Goal: Complete application form: Complete application form

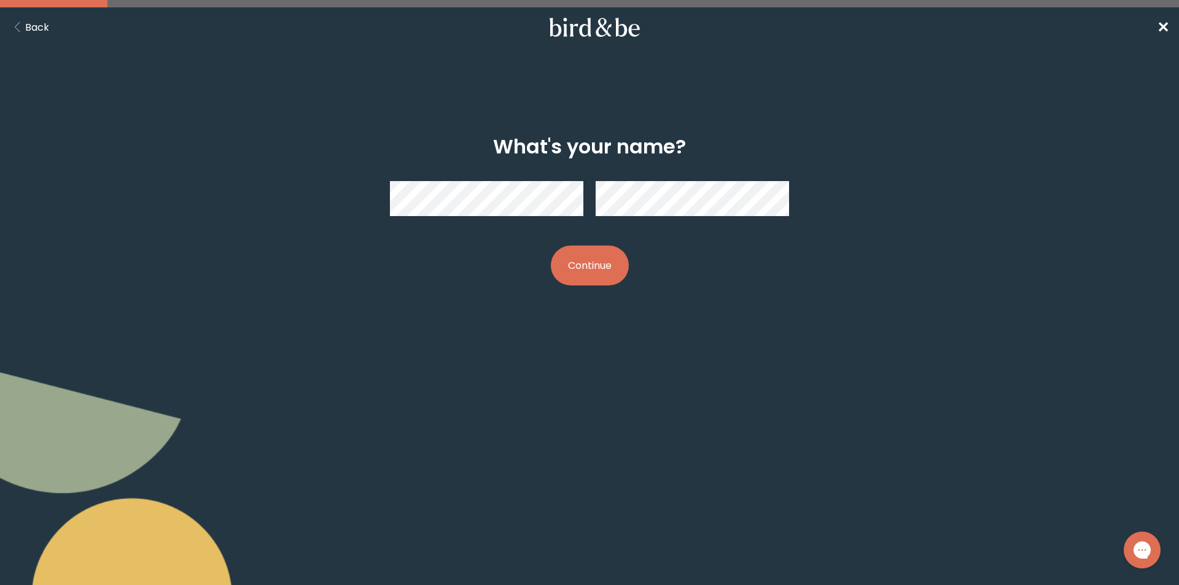
click at [551, 246] on button "Continue" at bounding box center [590, 266] width 78 height 40
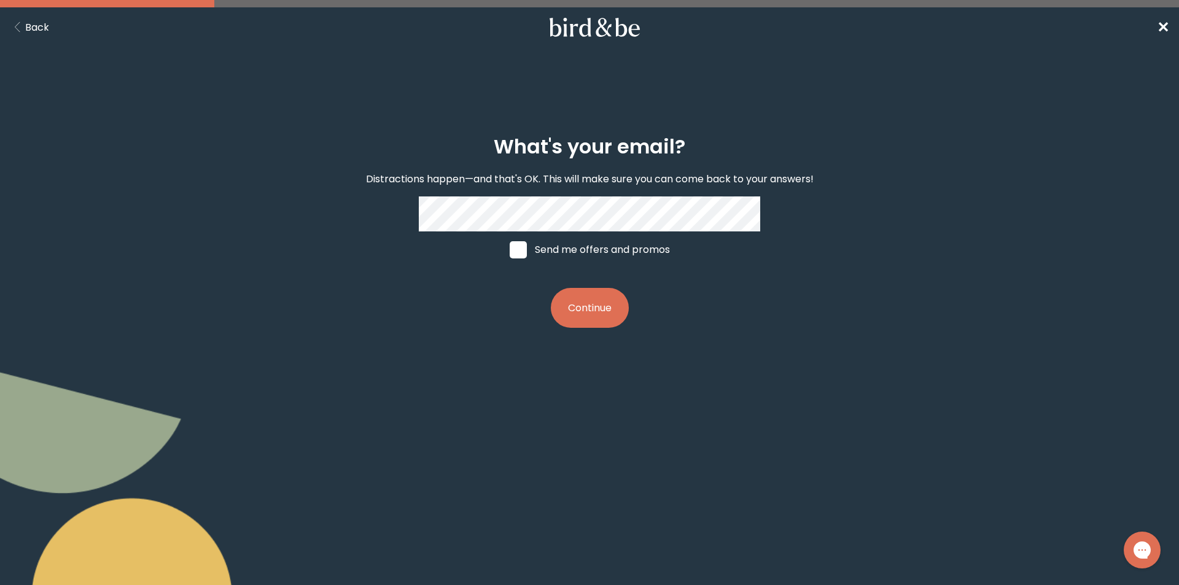
click at [576, 308] on button "Continue" at bounding box center [590, 308] width 78 height 40
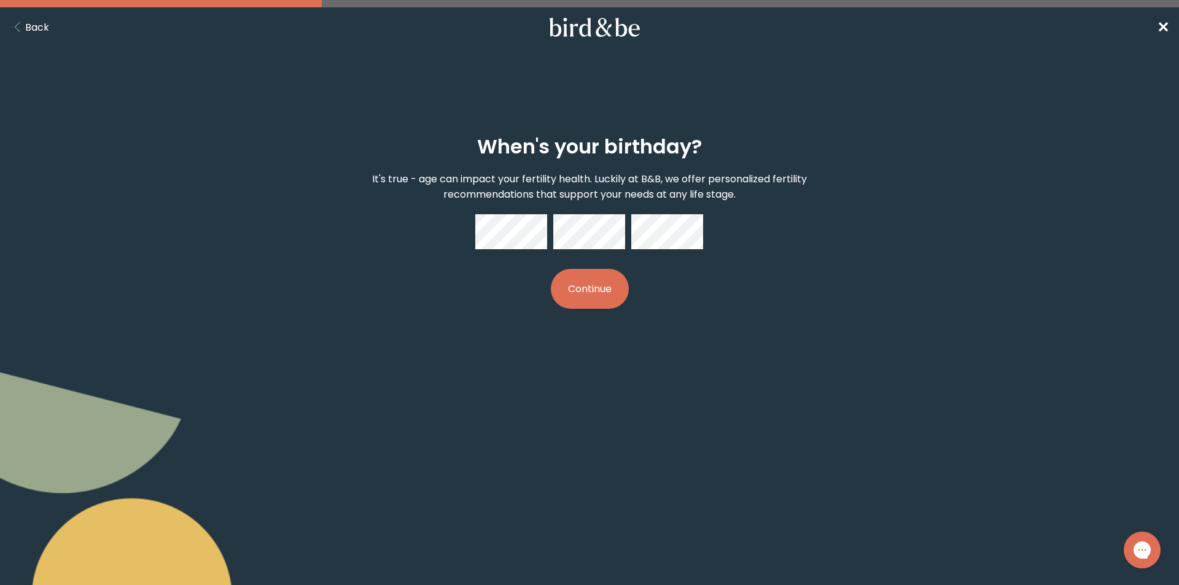
click at [580, 275] on button "Continue" at bounding box center [590, 289] width 78 height 40
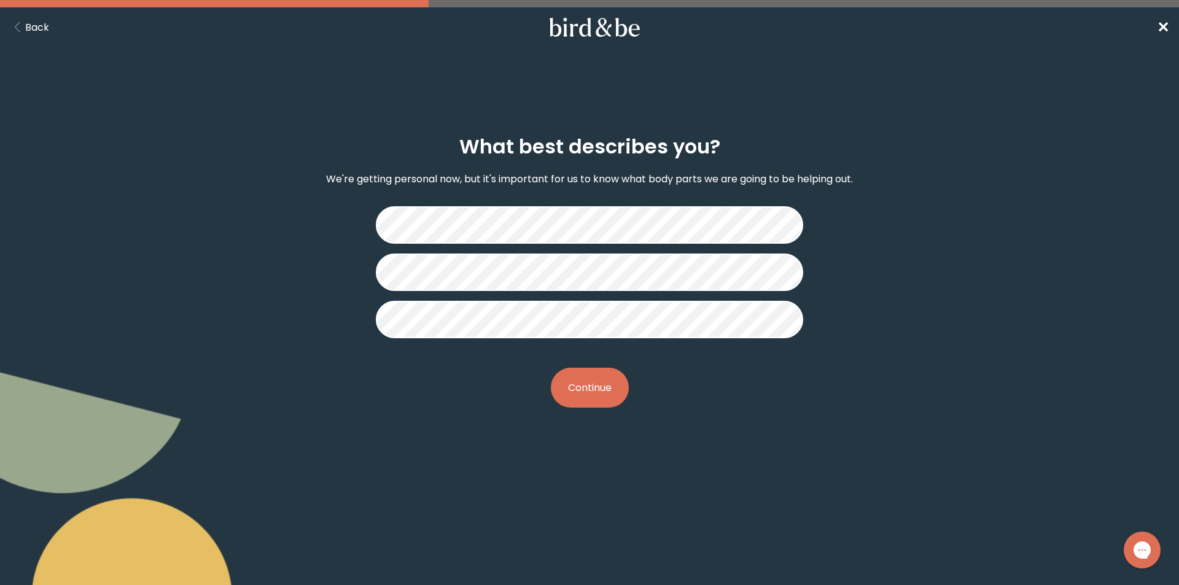
click at [576, 383] on button "Continue" at bounding box center [590, 388] width 78 height 40
drag, startPoint x: 596, startPoint y: 393, endPoint x: 900, endPoint y: 373, distance: 304.7
click at [603, 393] on button "Continue" at bounding box center [590, 388] width 78 height 40
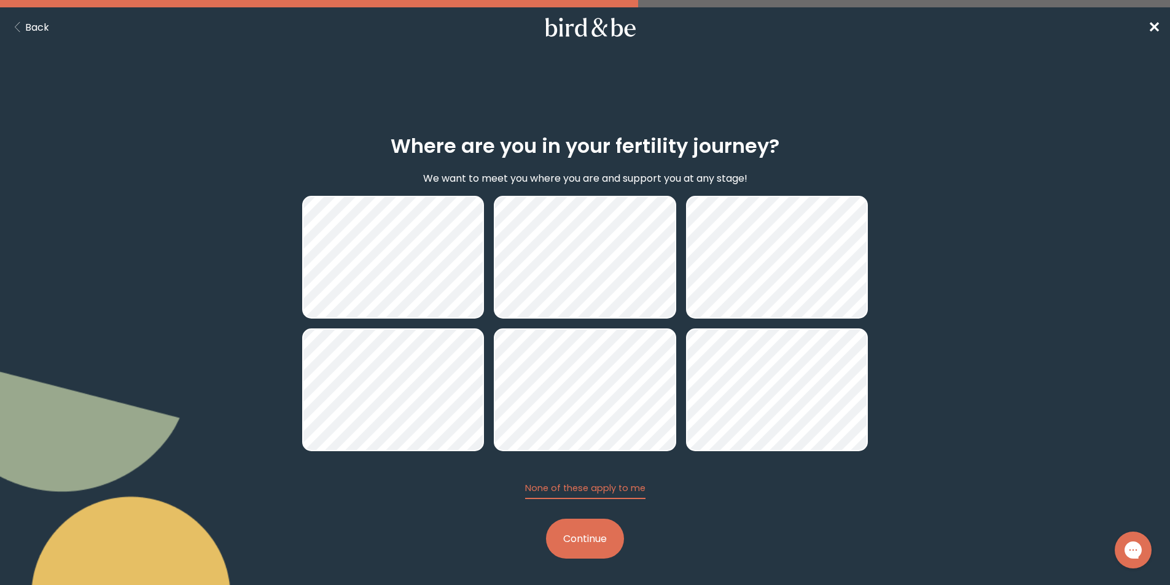
click at [599, 539] on button "Continue" at bounding box center [585, 539] width 78 height 40
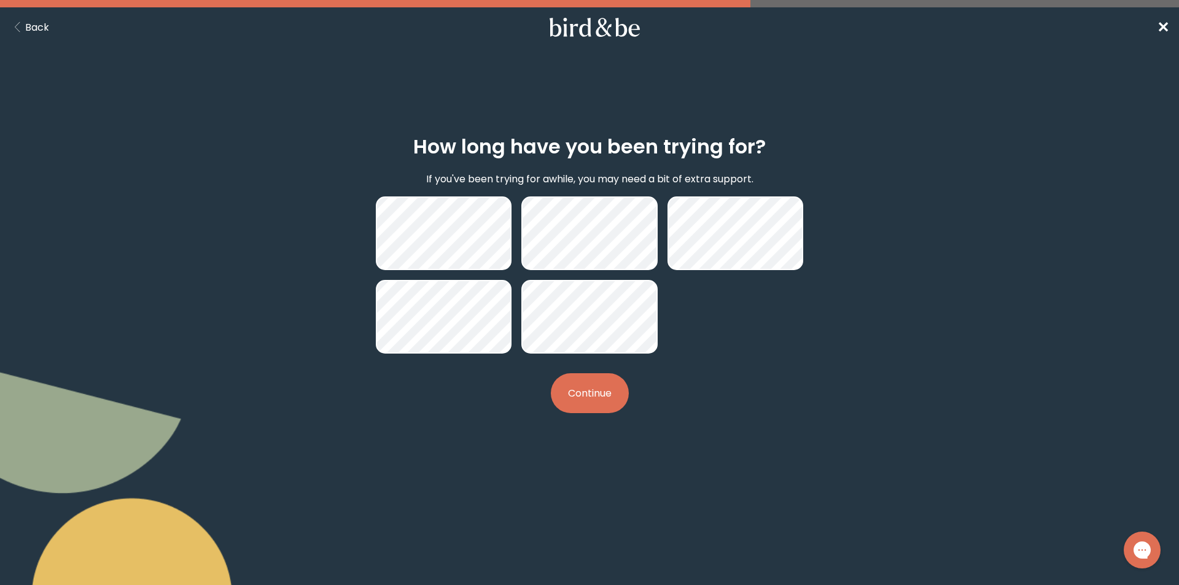
click at [605, 397] on button "Continue" at bounding box center [590, 393] width 78 height 40
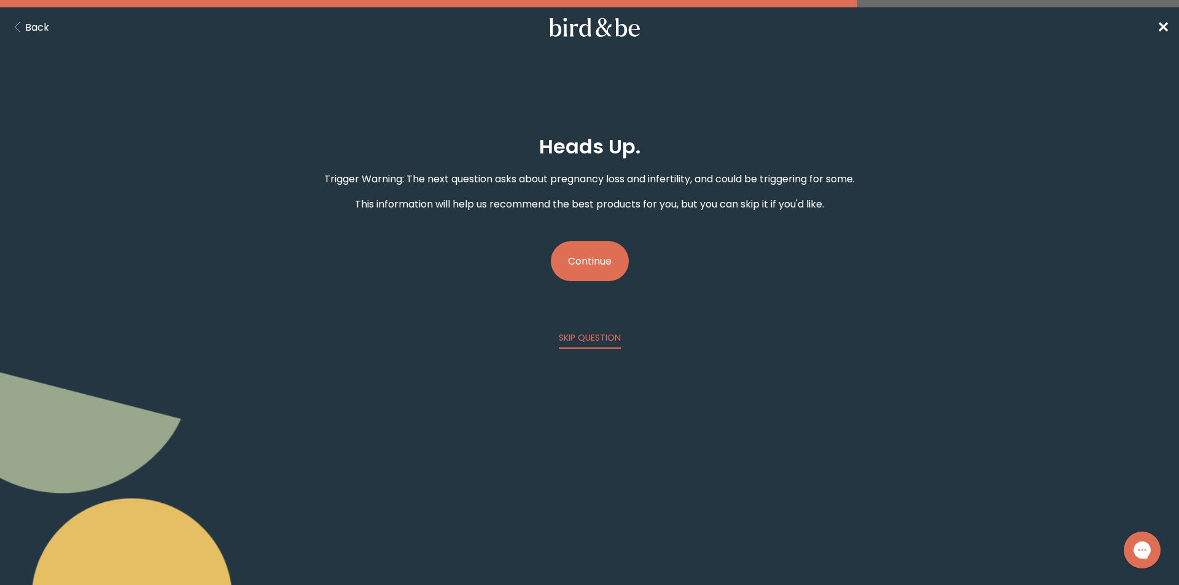
click at [575, 268] on button "Continue" at bounding box center [590, 261] width 78 height 40
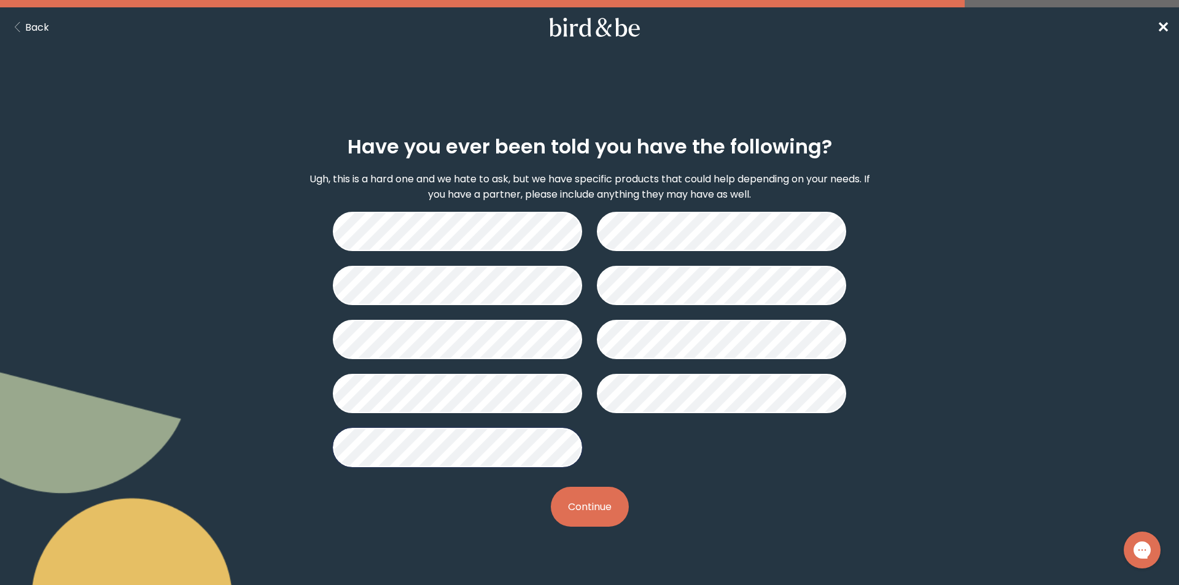
click at [604, 512] on button "Continue" at bounding box center [590, 507] width 78 height 40
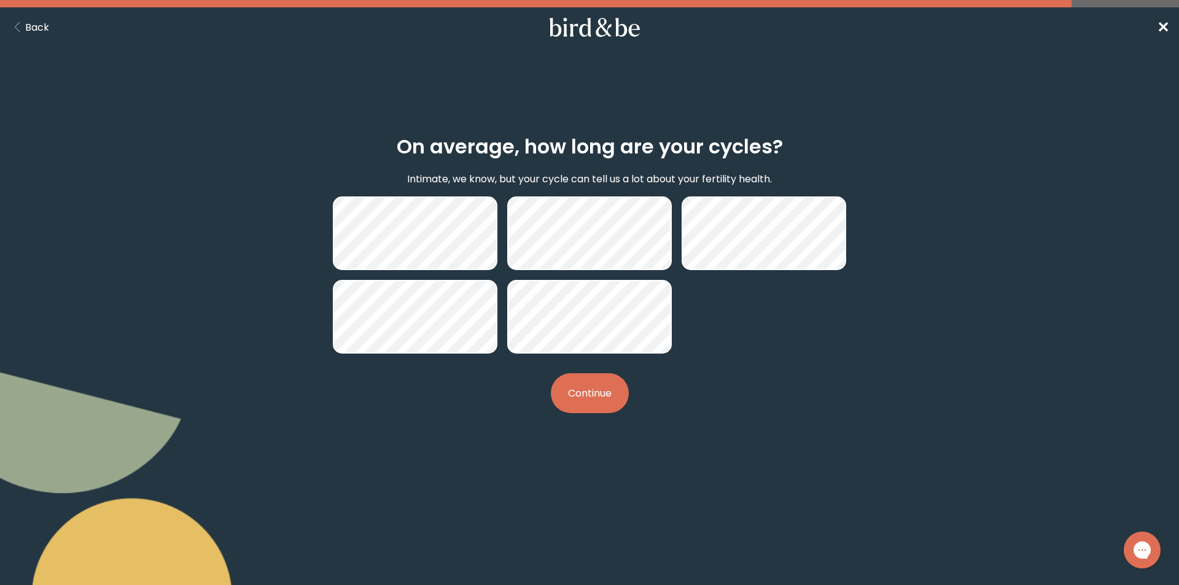
click at [571, 391] on button "Continue" at bounding box center [590, 393] width 78 height 40
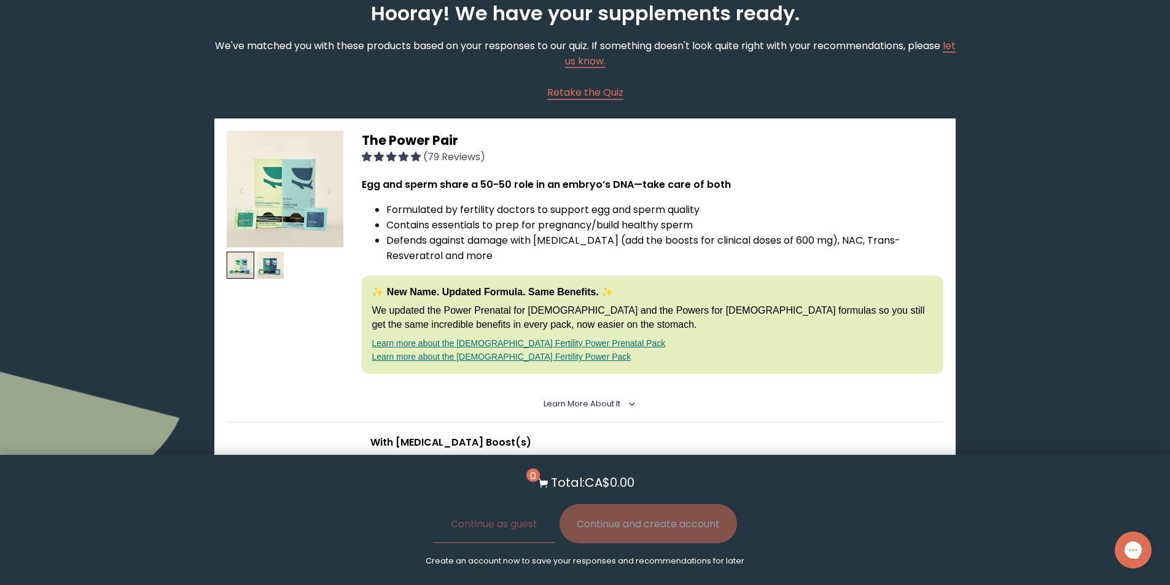
scroll to position [171, 0]
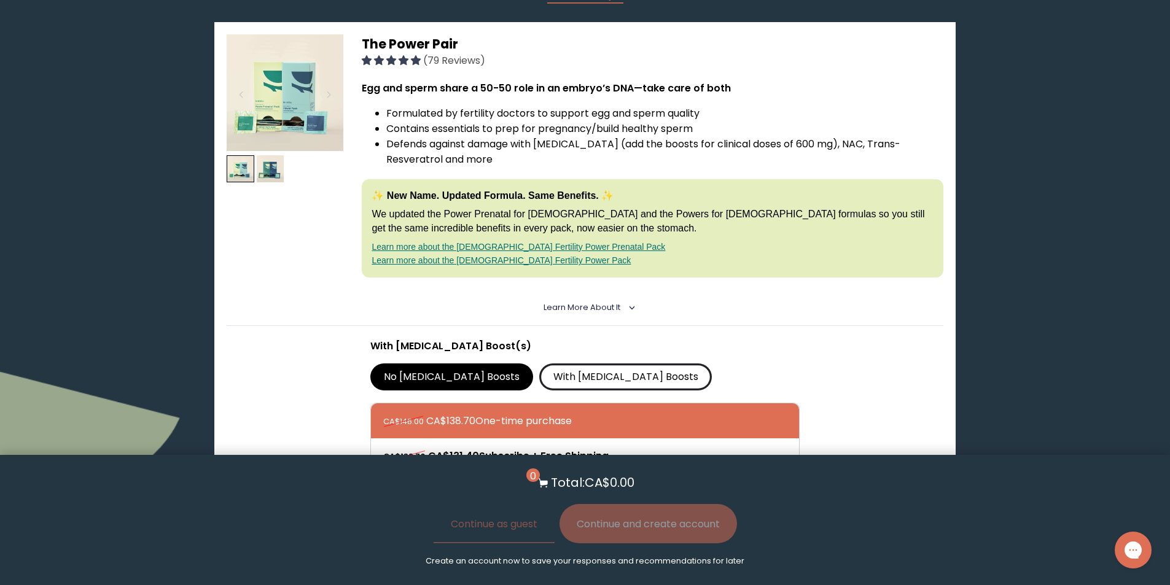
click at [539, 375] on label "With [MEDICAL_DATA] Boosts" at bounding box center [625, 377] width 173 height 27
click at [0, 0] on input "With [MEDICAL_DATA] Boosts" at bounding box center [0, 0] width 0 height 0
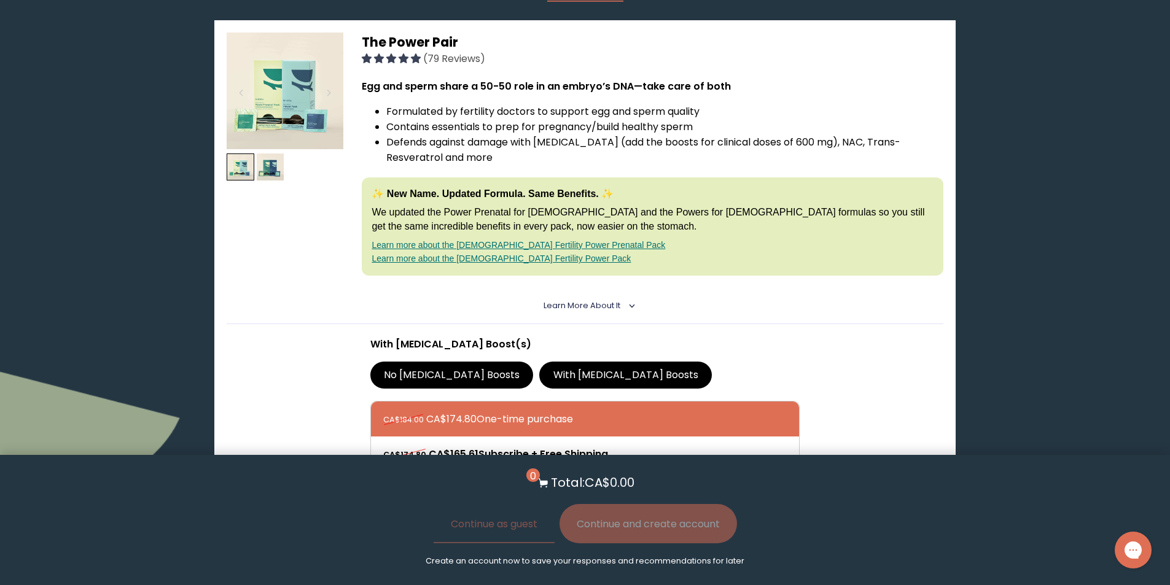
scroll to position [172, 0]
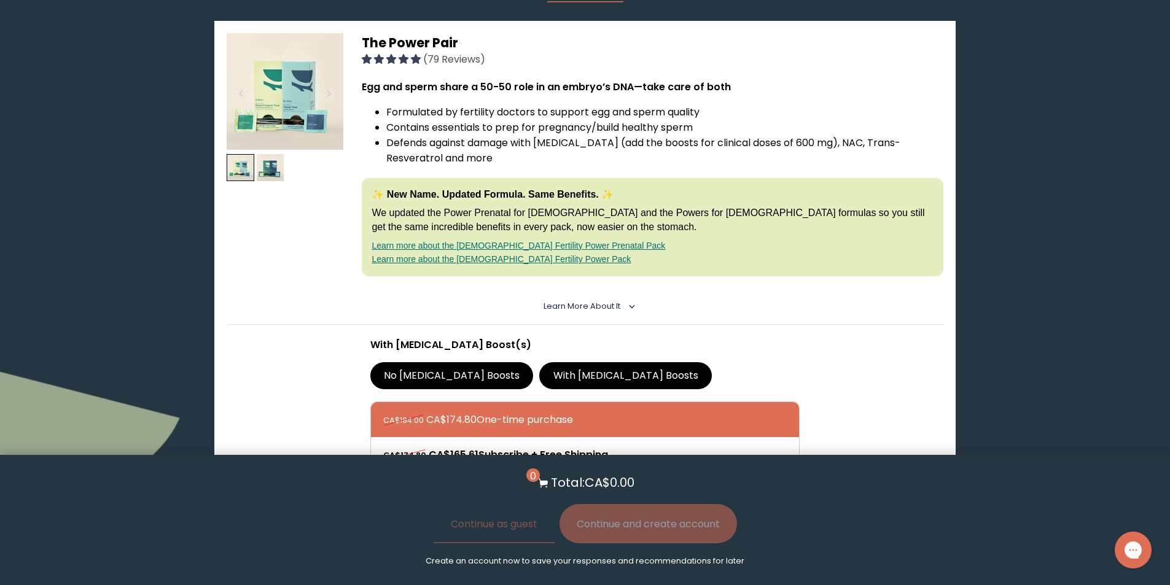
click at [399, 372] on label "No [MEDICAL_DATA] Boosts" at bounding box center [451, 375] width 163 height 27
click at [0, 0] on input "No [MEDICAL_DATA] Boosts" at bounding box center [0, 0] width 0 height 0
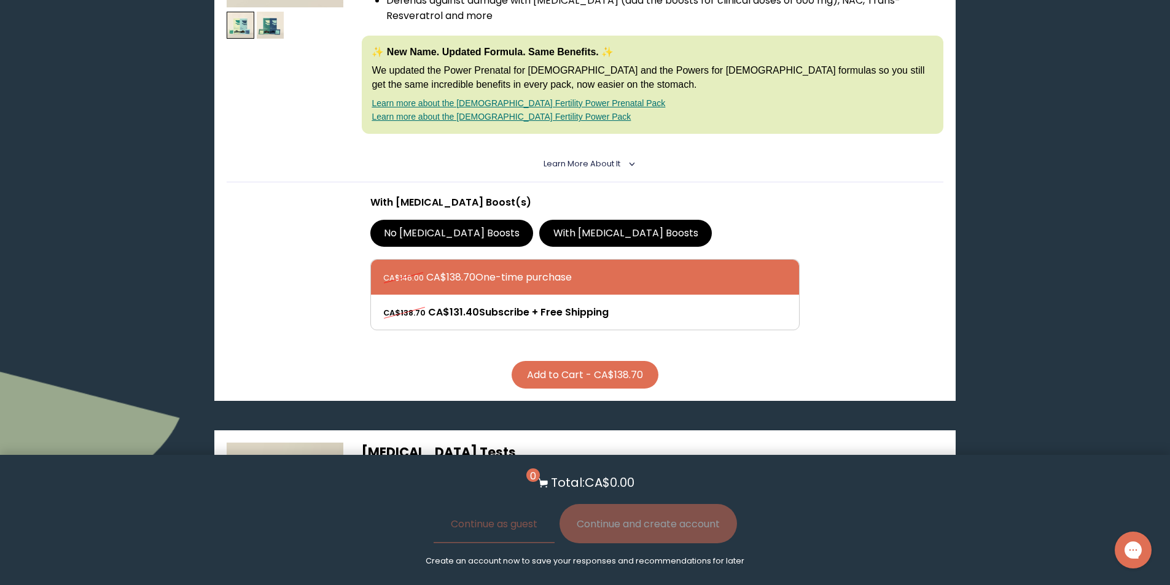
scroll to position [337, 0]
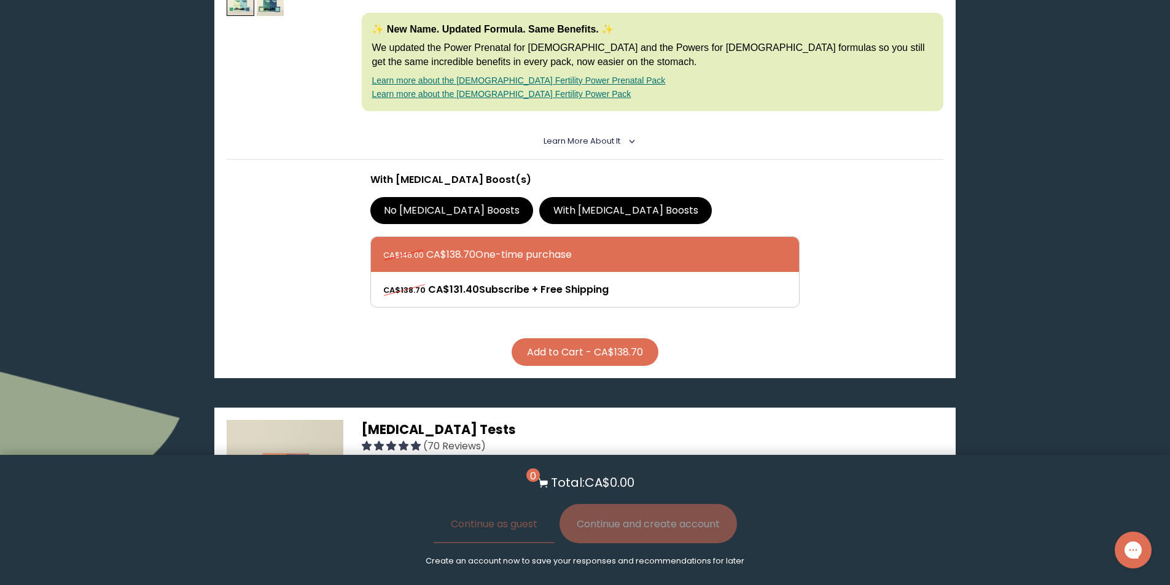
drag, startPoint x: 551, startPoint y: 206, endPoint x: 585, endPoint y: 208, distance: 34.4
click at [552, 206] on label "With [MEDICAL_DATA] Boosts" at bounding box center [625, 210] width 173 height 27
click at [0, 0] on input "With [MEDICAL_DATA] Boosts" at bounding box center [0, 0] width 0 height 0
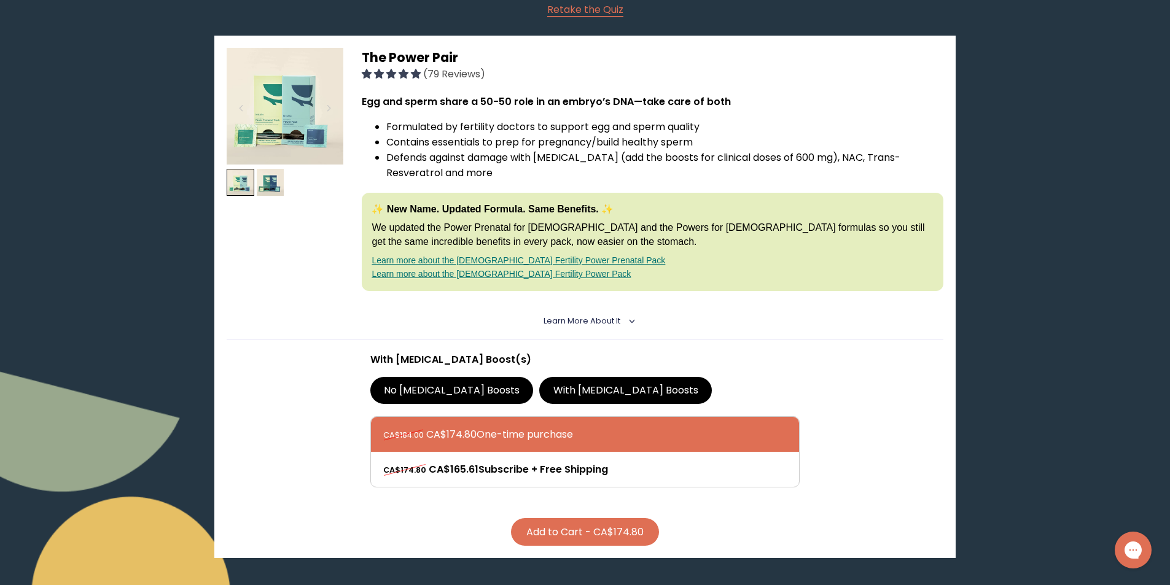
scroll to position [28, 0]
